Goal: Task Accomplishment & Management: Manage account settings

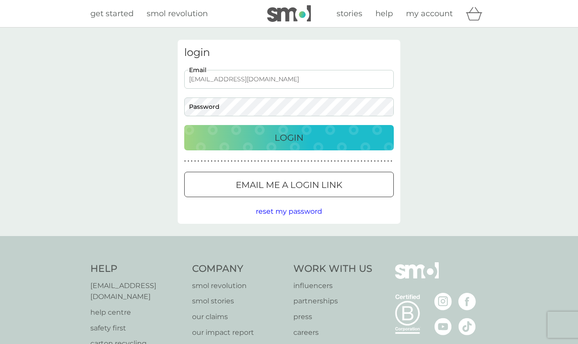
type input "sue.whitmore999@gmail.com"
click at [289, 137] on button "Login" at bounding box center [289, 137] width 210 height 25
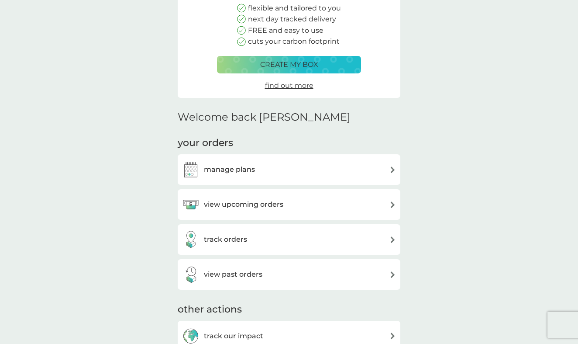
scroll to position [116, 0]
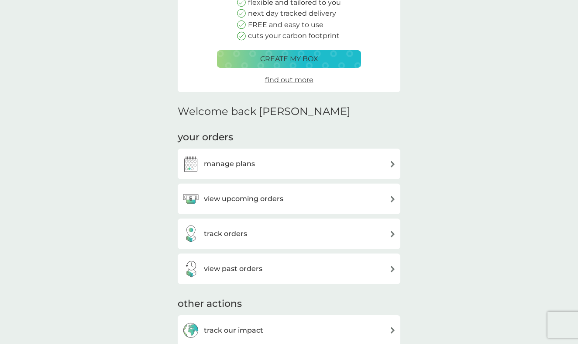
click at [254, 201] on h3 "view upcoming orders" at bounding box center [244, 198] width 80 height 11
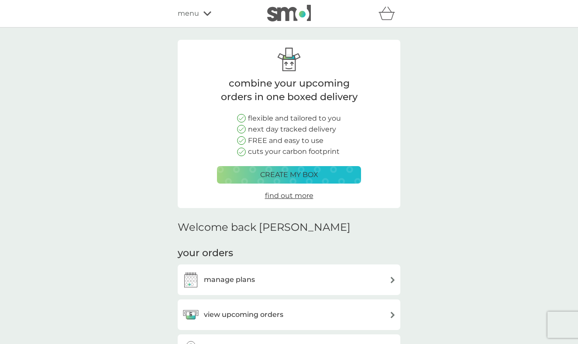
scroll to position [116, 0]
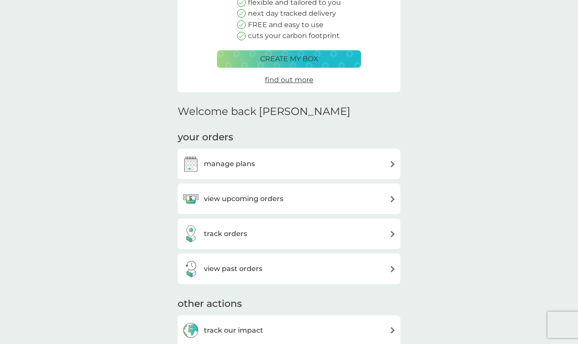
click at [392, 161] on img at bounding box center [393, 164] width 7 height 7
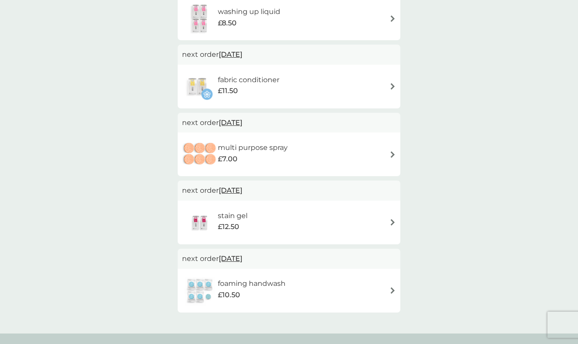
scroll to position [338, 0]
